Goal: Find specific page/section: Find specific page/section

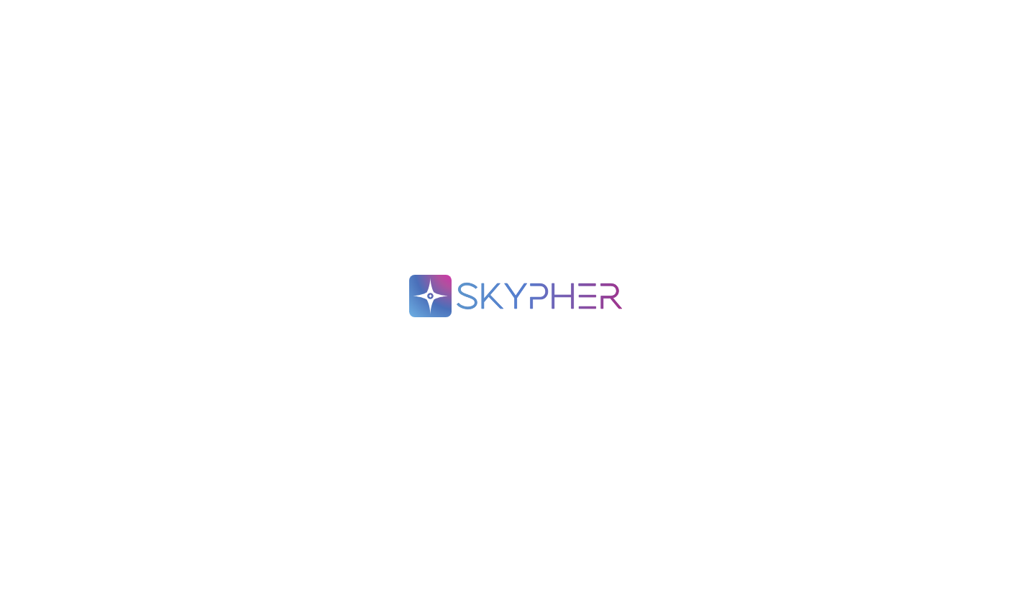
click at [527, 187] on div ".spin { animation: rotate 2s linear infinite; transform-origin: 90px 90px; } @k…" at bounding box center [517, 296] width 1034 height 592
drag, startPoint x: 643, startPoint y: 340, endPoint x: 347, endPoint y: 236, distance: 314.0
click at [347, 236] on div ".spin { animation: rotate 2s linear infinite; transform-origin: 90px 90px; } @k…" at bounding box center [517, 296] width 1034 height 592
drag, startPoint x: 346, startPoint y: 230, endPoint x: 727, endPoint y: 329, distance: 393.5
click at [727, 329] on div ".spin { animation: rotate 2s linear infinite; transform-origin: 90px 90px; } @k…" at bounding box center [517, 296] width 1034 height 592
